Goal: Task Accomplishment & Management: Manage account settings

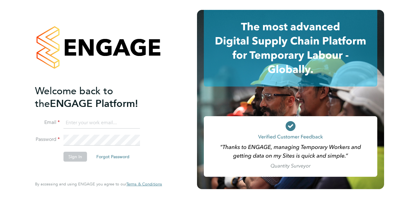
type input "[PERSON_NAME][EMAIL_ADDRESS][PERSON_NAME][DOMAIN_NAME]"
click at [49, 165] on li "Sign In Forgot Password" at bounding box center [95, 160] width 121 height 16
click at [70, 161] on button "Sign In" at bounding box center [75, 157] width 24 height 10
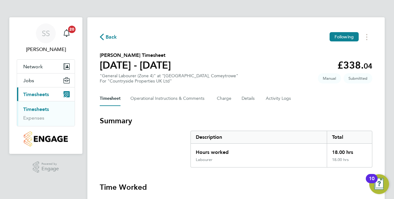
click at [281, 131] on div "Description" at bounding box center [259, 137] width 136 height 12
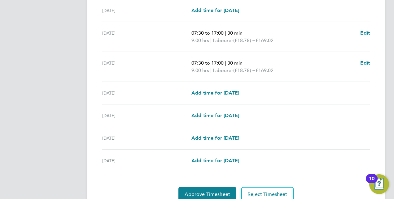
scroll to position [210, 0]
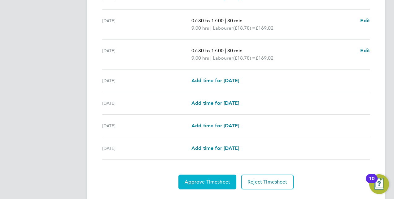
click at [205, 183] on span "Approve Timesheet" at bounding box center [206, 182] width 45 height 6
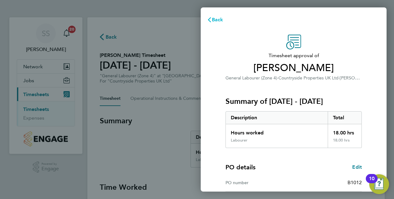
click at [217, 20] on span "Back" at bounding box center [217, 20] width 11 height 6
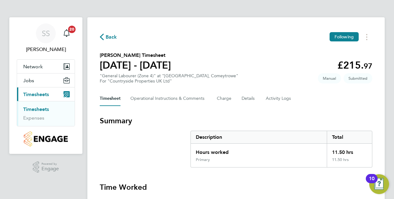
click at [377, 41] on div "Back Following Liam Kelly's Timesheet 25 - 31 Aug 2025 £215. 97 "General Labour…" at bounding box center [235, 159] width 297 height 285
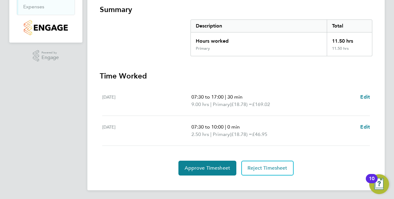
scroll to position [112, 0]
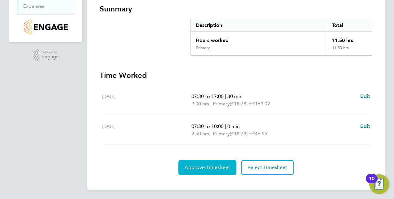
click at [210, 170] on span "Approve Timesheet" at bounding box center [206, 168] width 45 height 6
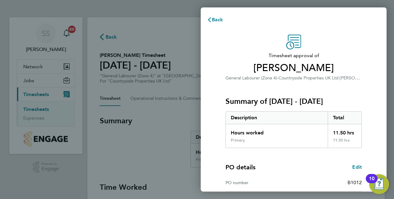
click at [365, 85] on div "Timesheet approval of Liam Kelly General Labourer (Zone 4) · Countryside Proper…" at bounding box center [293, 149] width 151 height 229
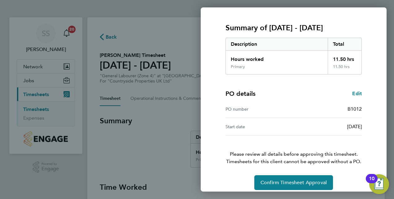
scroll to position [79, 0]
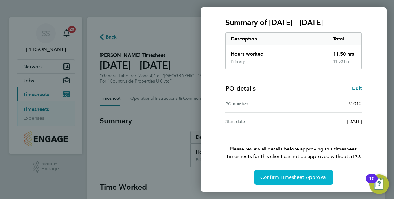
click at [292, 174] on span "Confirm Timesheet Approval" at bounding box center [293, 177] width 66 height 6
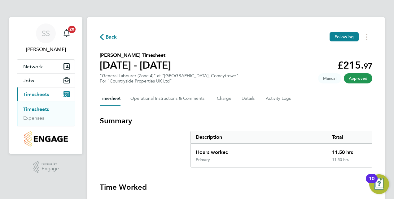
click at [259, 132] on div "Description" at bounding box center [259, 137] width 136 height 12
